Goal: Information Seeking & Learning: Learn about a topic

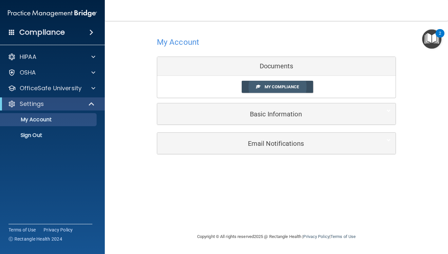
click at [293, 88] on span "My Compliance" at bounding box center [282, 86] width 34 height 5
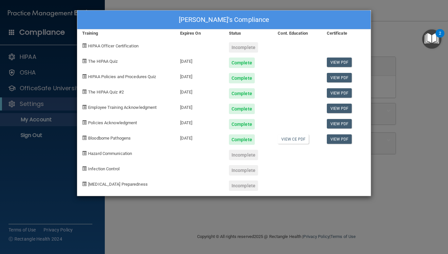
click at [402, 62] on div "[PERSON_NAME]'s Compliance Training Expires On Status Cont. Education Certifica…" at bounding box center [224, 127] width 448 height 254
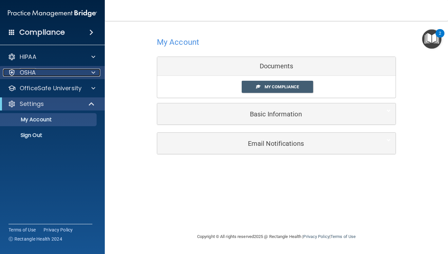
click at [83, 73] on div "OSHA" at bounding box center [43, 73] width 81 height 8
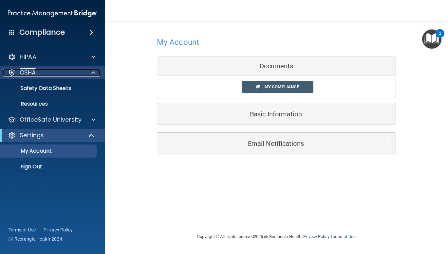
click at [93, 76] on span at bounding box center [93, 73] width 4 height 8
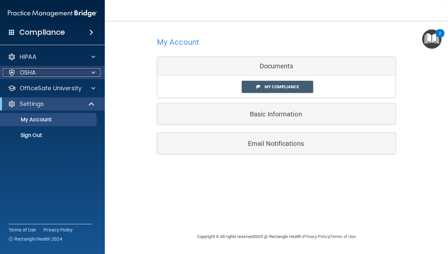
click at [93, 76] on span at bounding box center [93, 73] width 4 height 8
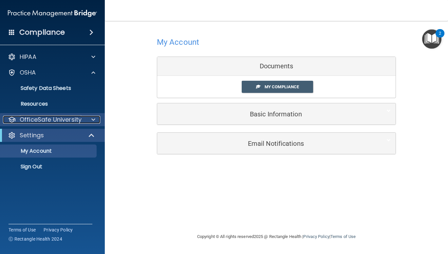
click at [90, 121] on div at bounding box center [92, 120] width 16 height 8
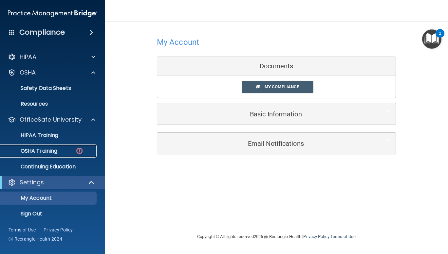
click at [80, 149] on img at bounding box center [79, 151] width 8 height 8
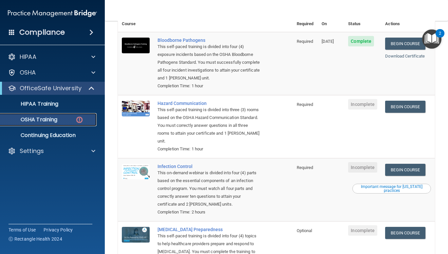
scroll to position [67, 0]
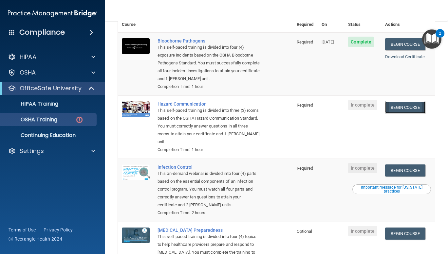
click at [405, 106] on link "Begin Course" at bounding box center [405, 108] width 40 height 12
